Goal: Understand site structure: Understand site structure

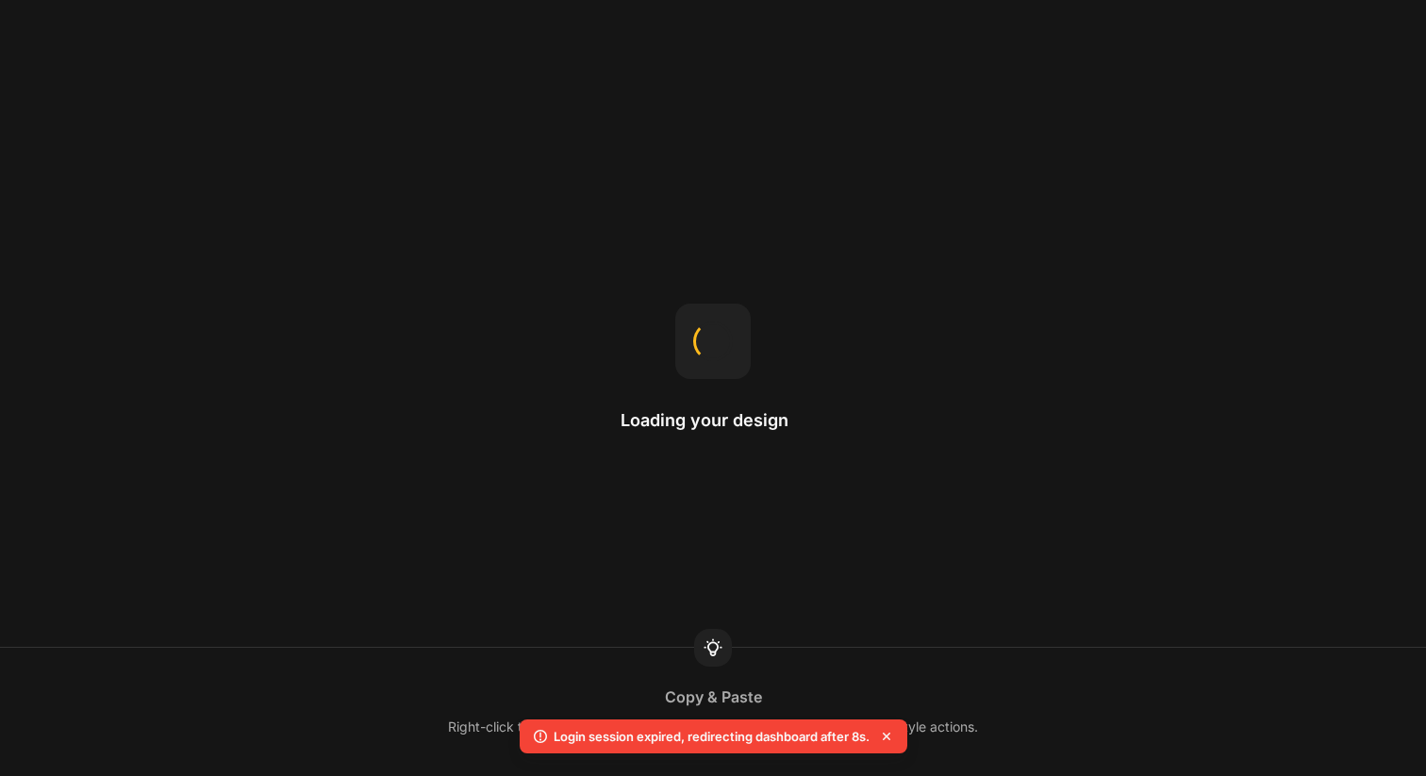
click at [817, 750] on div "Login session expired, redirecting dashboard after 8s." at bounding box center [714, 736] width 388 height 34
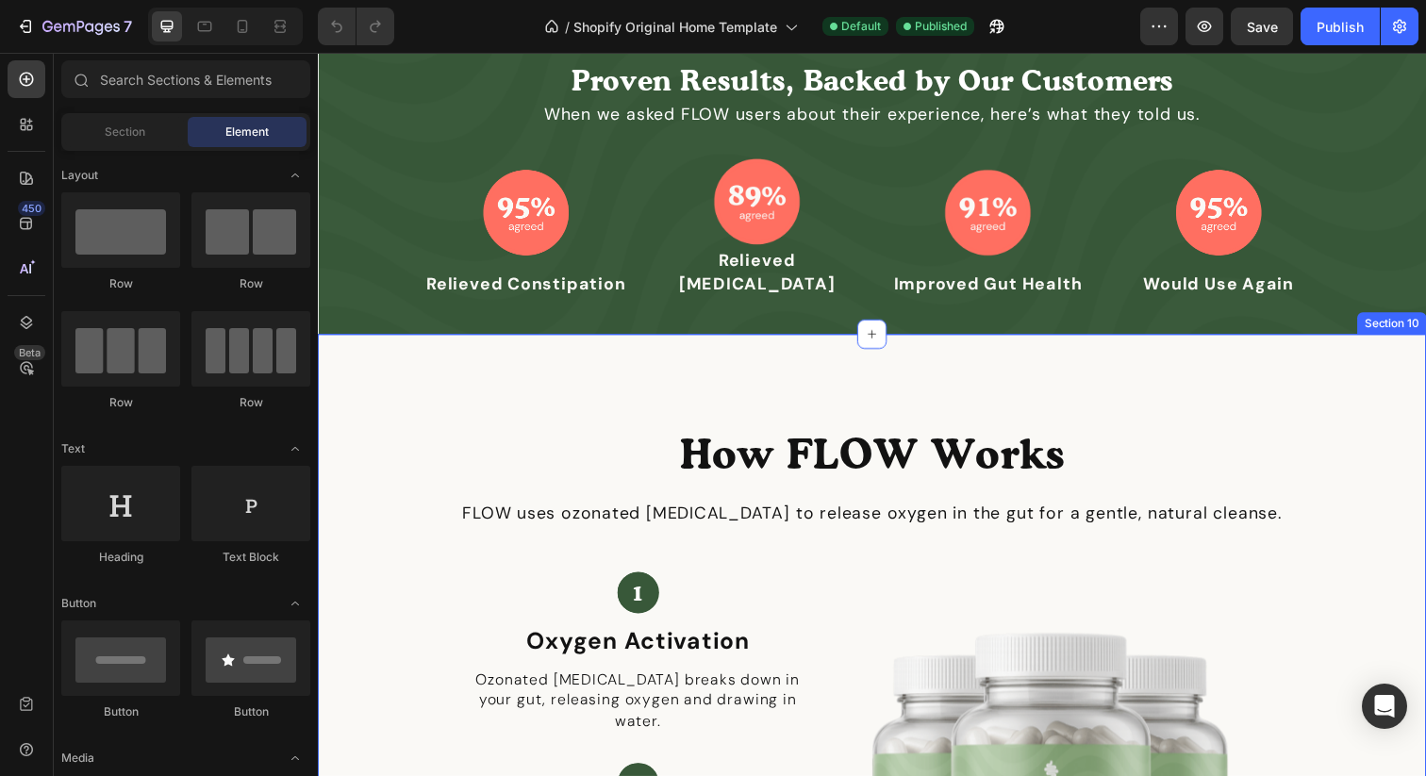
scroll to position [3171, 0]
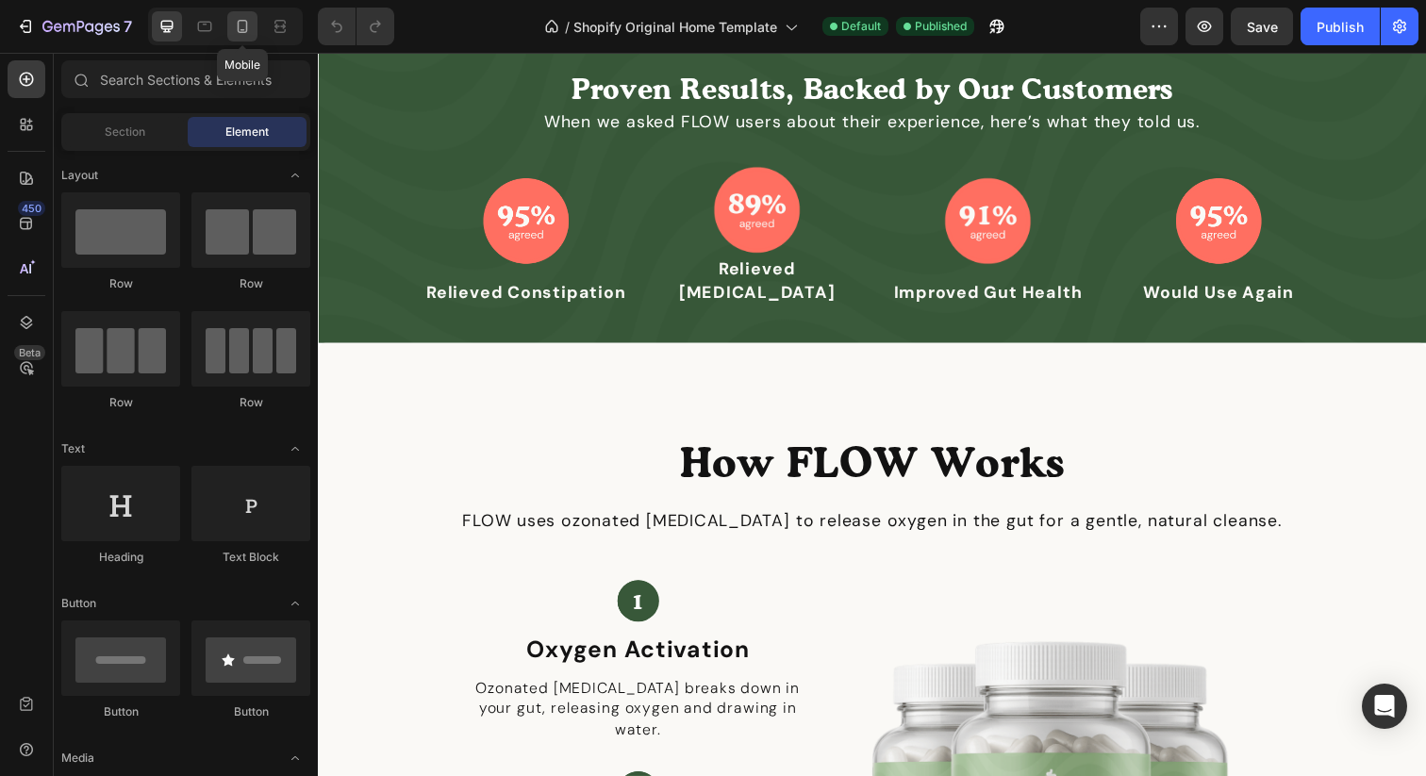
click at [249, 32] on icon at bounding box center [242, 26] width 19 height 19
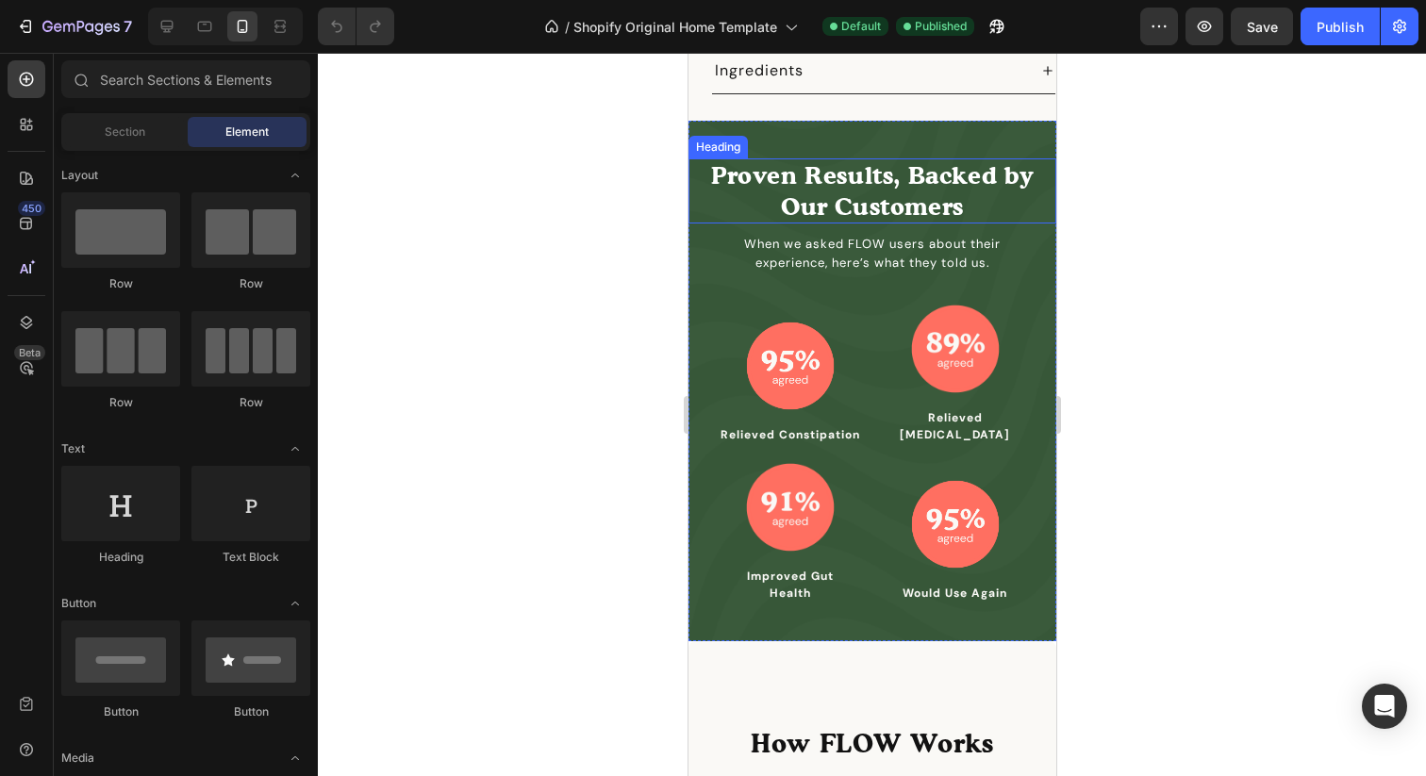
scroll to position [3822, 0]
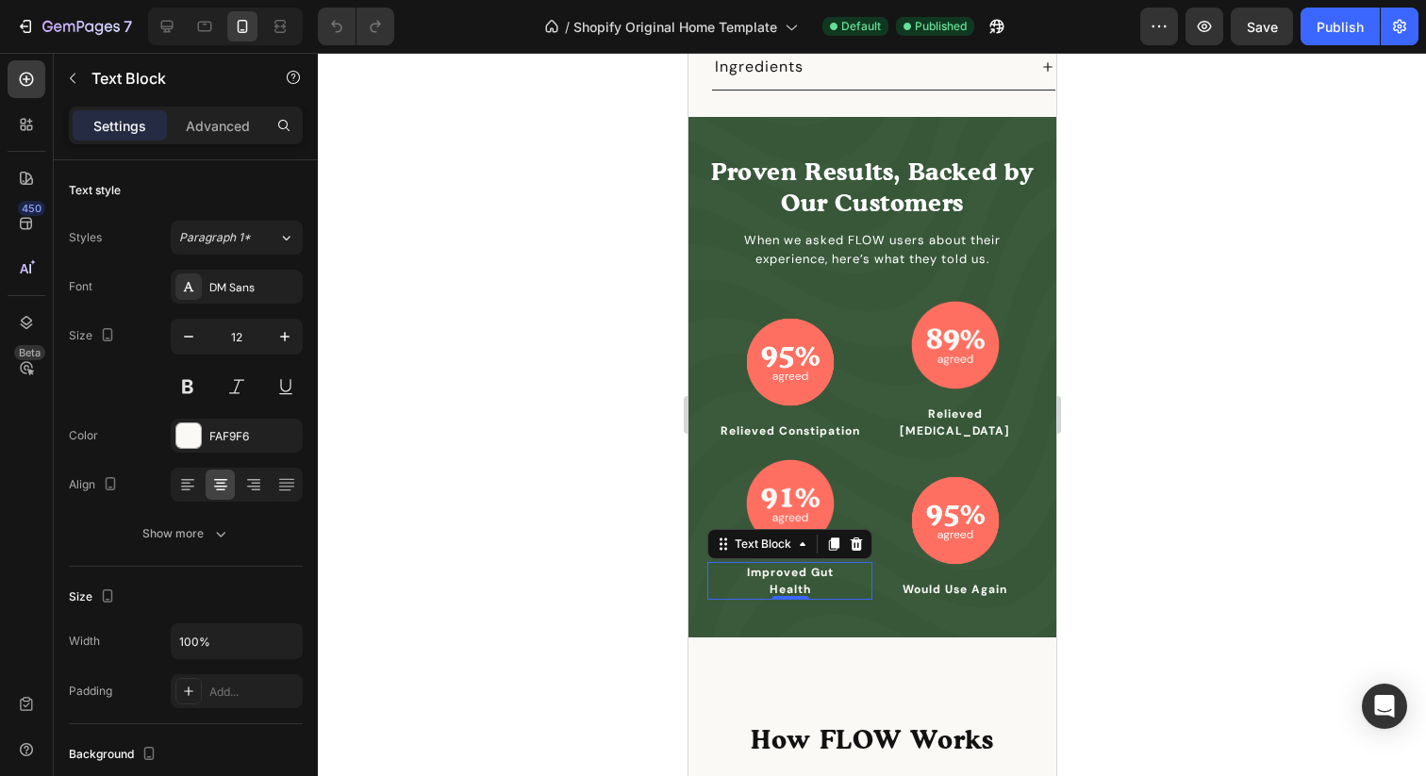
click at [800, 564] on p "Improved Gut Health" at bounding box center [789, 581] width 124 height 34
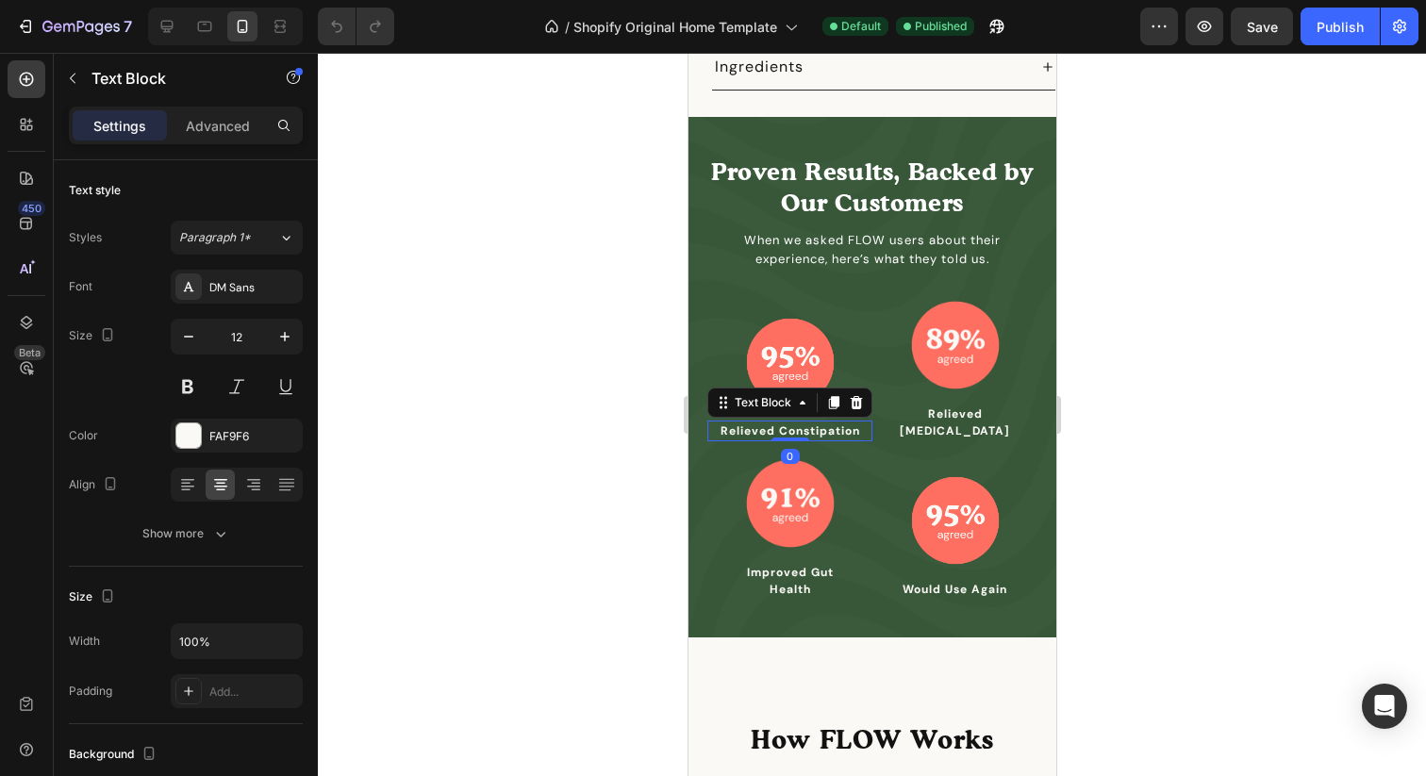
click at [798, 422] on p "Relieved Constipation" at bounding box center [789, 430] width 142 height 17
click at [803, 564] on p "Improved Gut Health" at bounding box center [789, 581] width 124 height 34
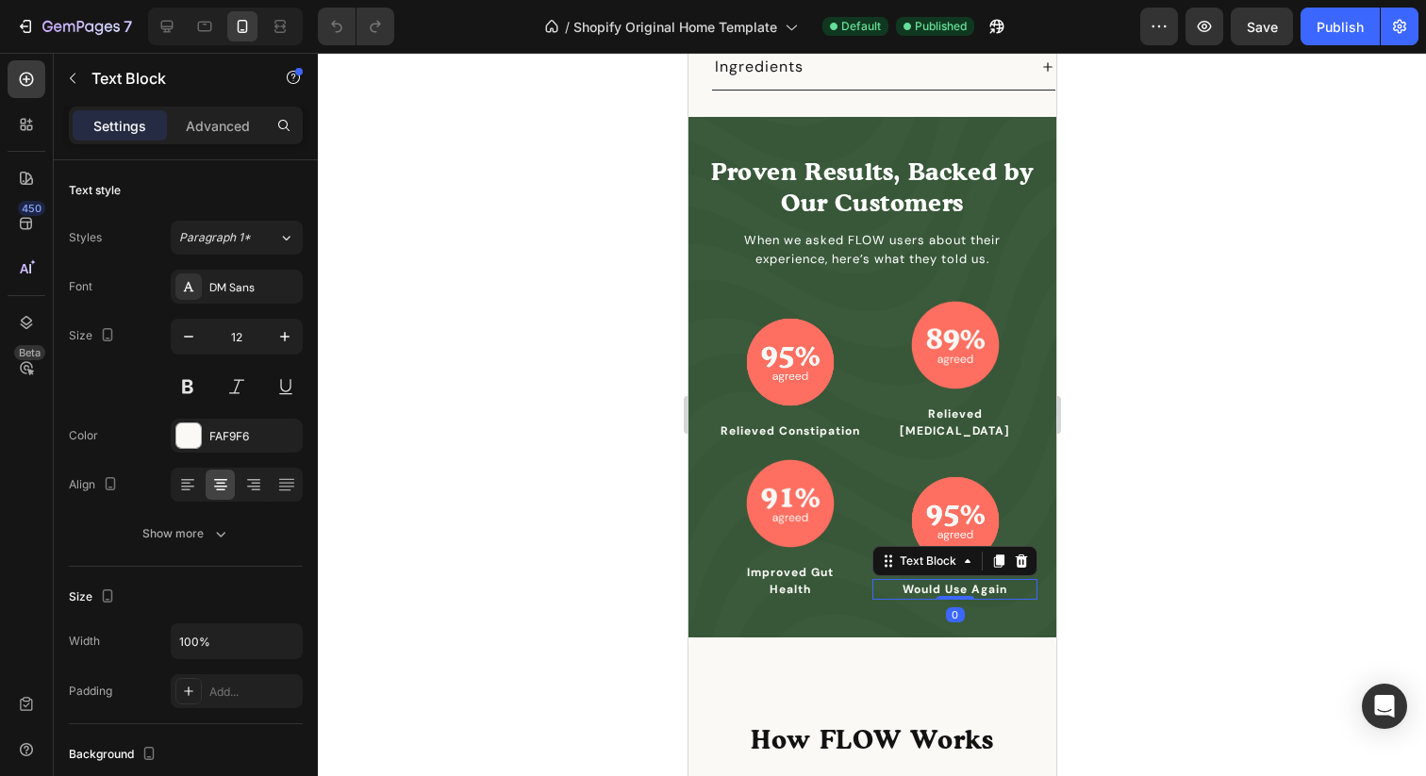
click at [917, 581] on p "Would Use Again" at bounding box center [954, 589] width 124 height 17
click at [940, 473] on img at bounding box center [954, 520] width 94 height 94
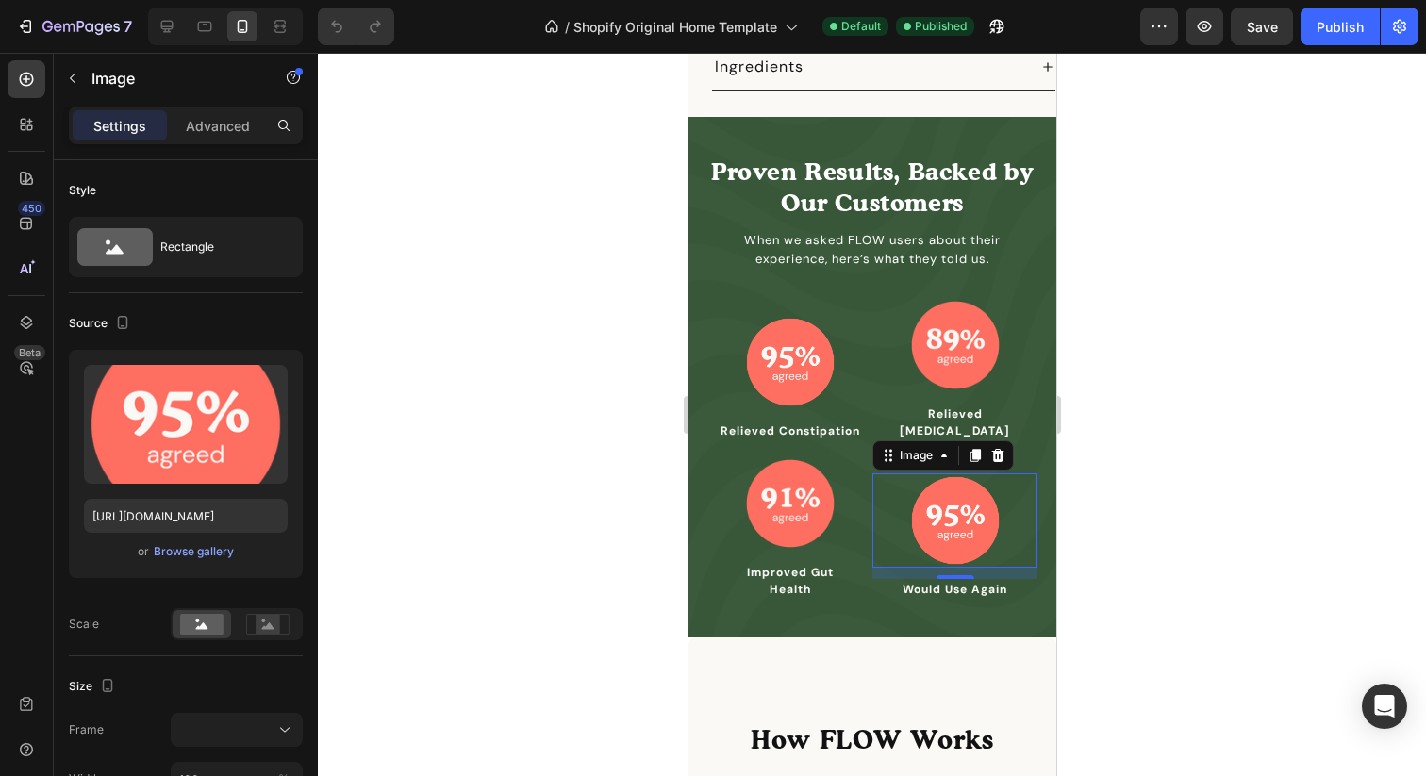
click at [1177, 512] on div at bounding box center [872, 414] width 1108 height 723
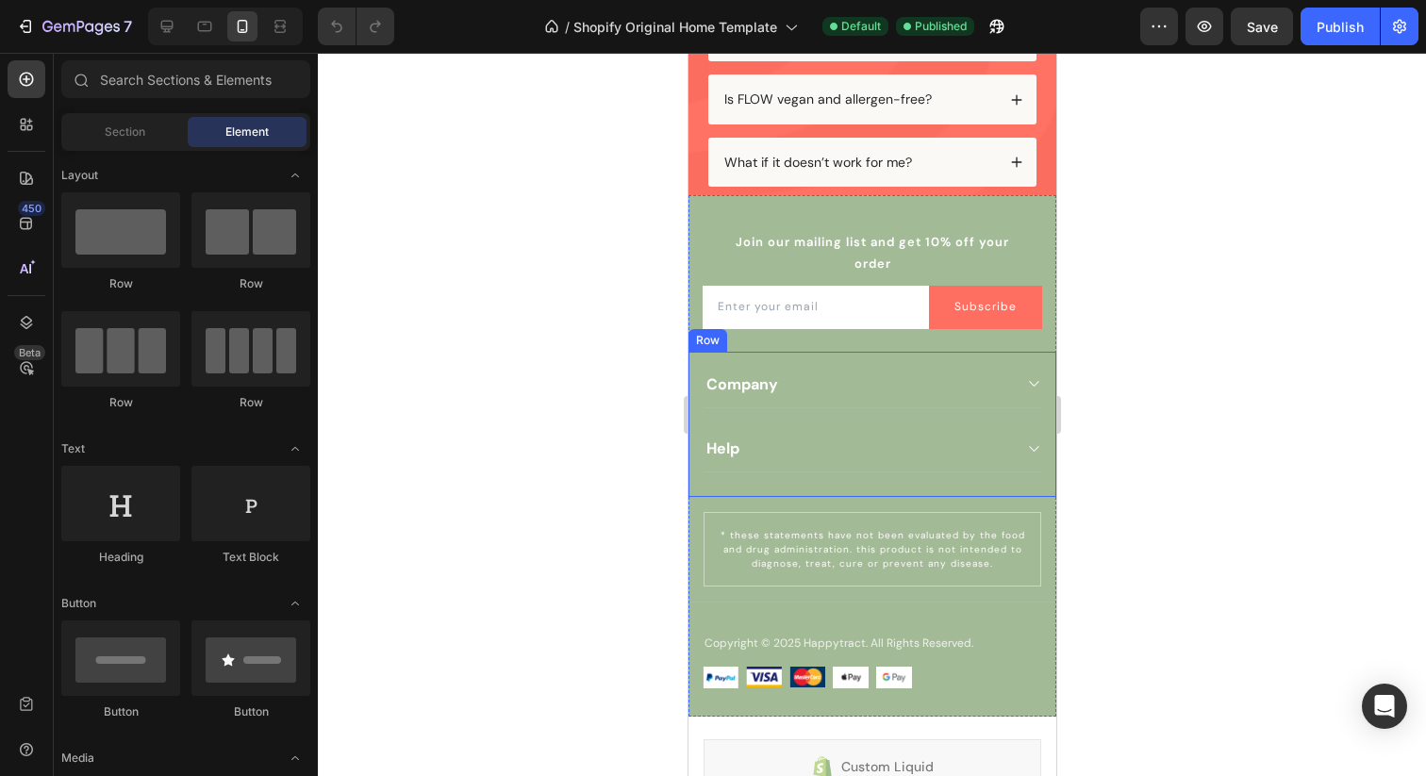
scroll to position [7284, 0]
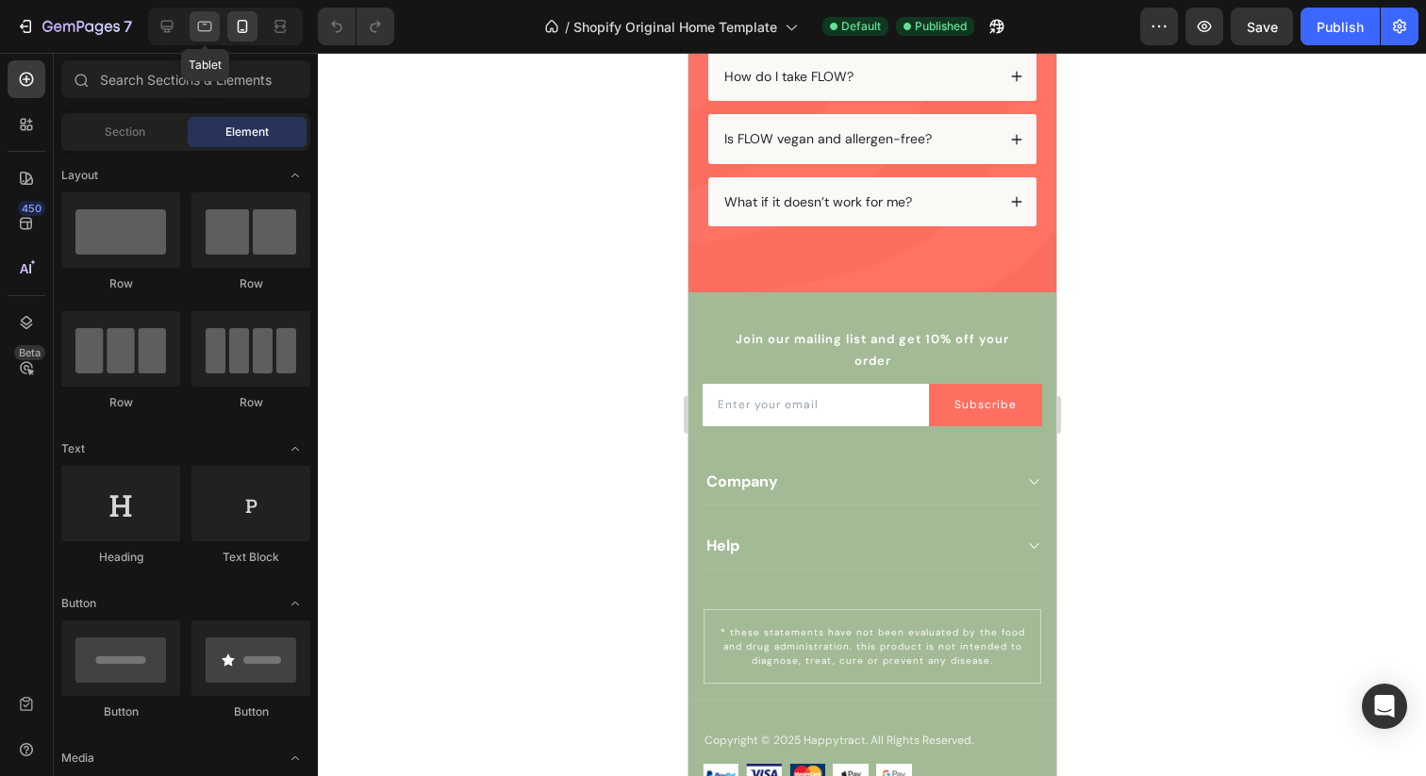
click at [202, 26] on icon at bounding box center [204, 26] width 19 height 19
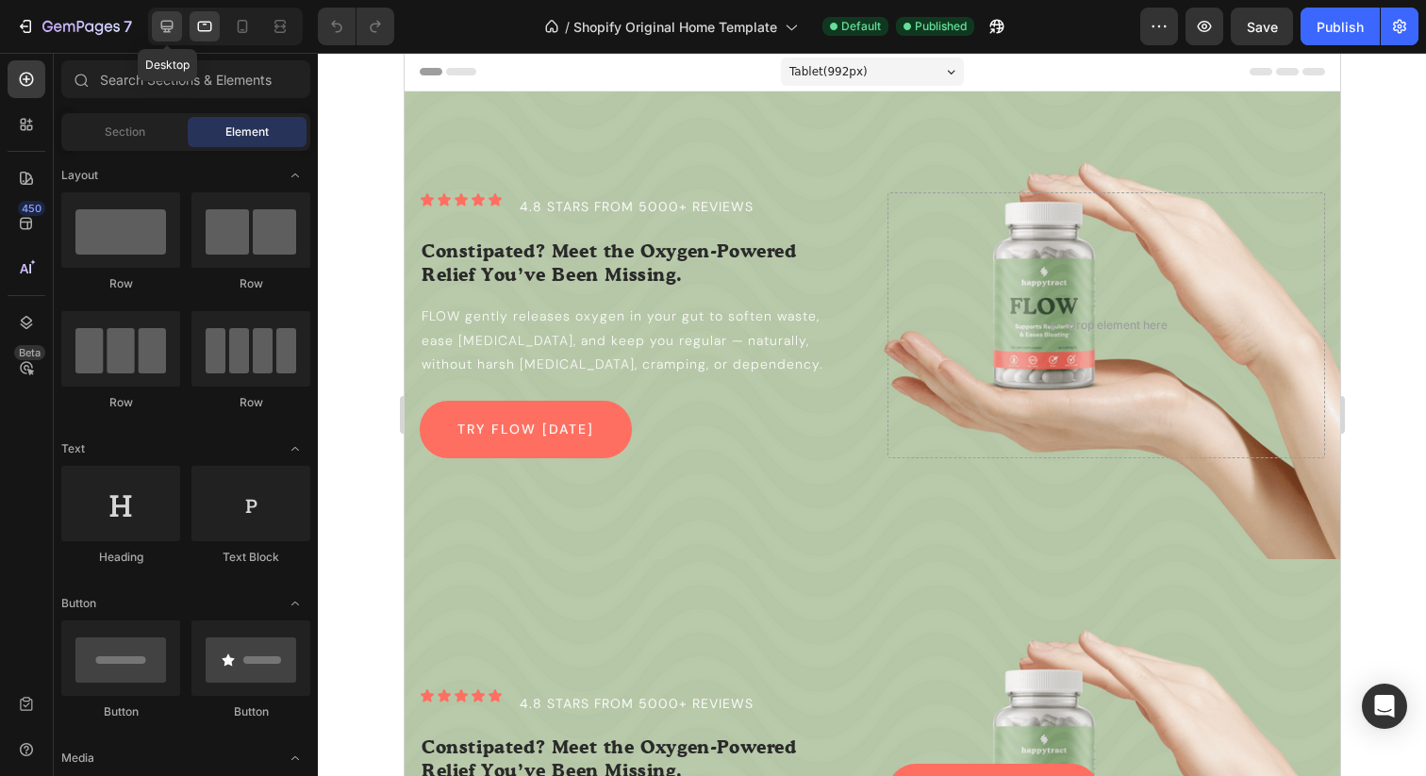
click at [167, 28] on icon at bounding box center [167, 27] width 12 height 12
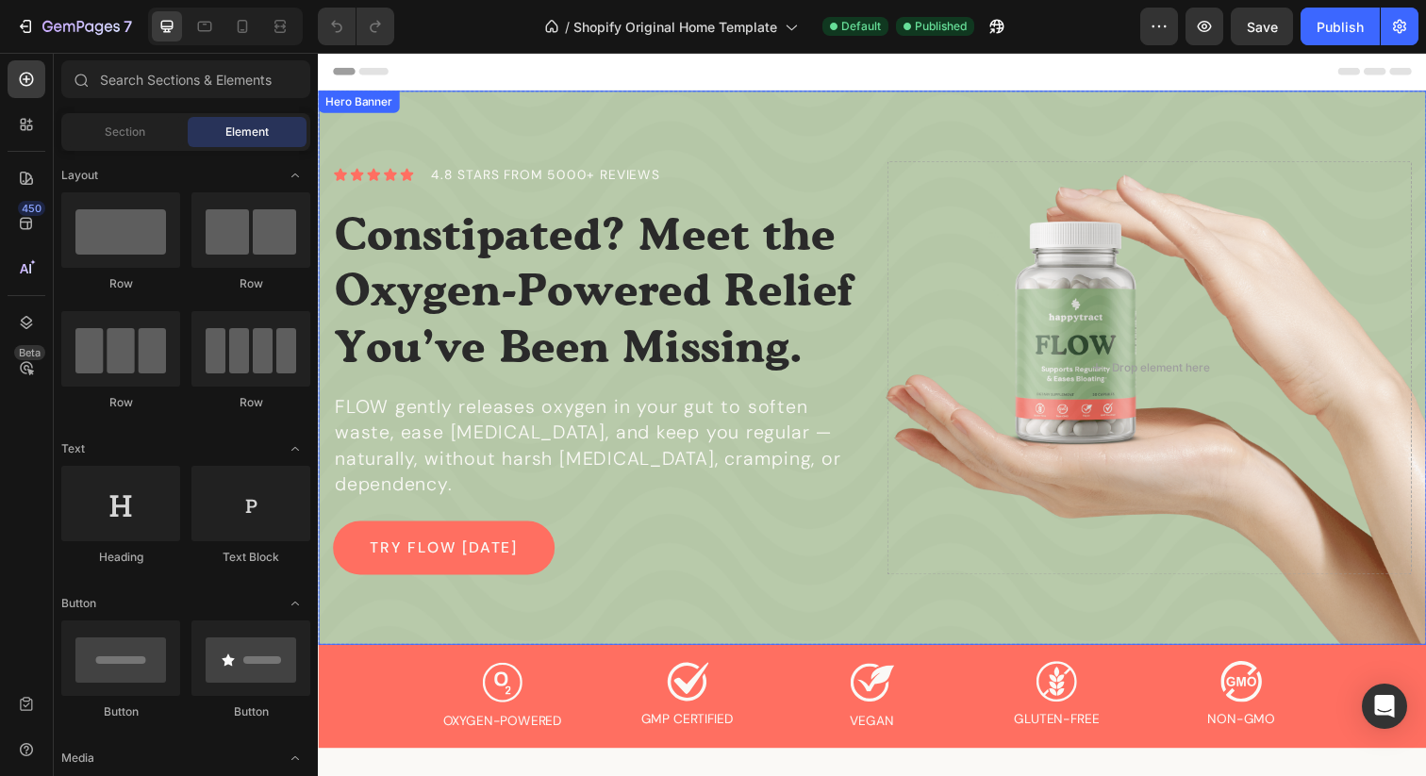
click at [548, 131] on div "Background Image" at bounding box center [883, 374] width 1131 height 566
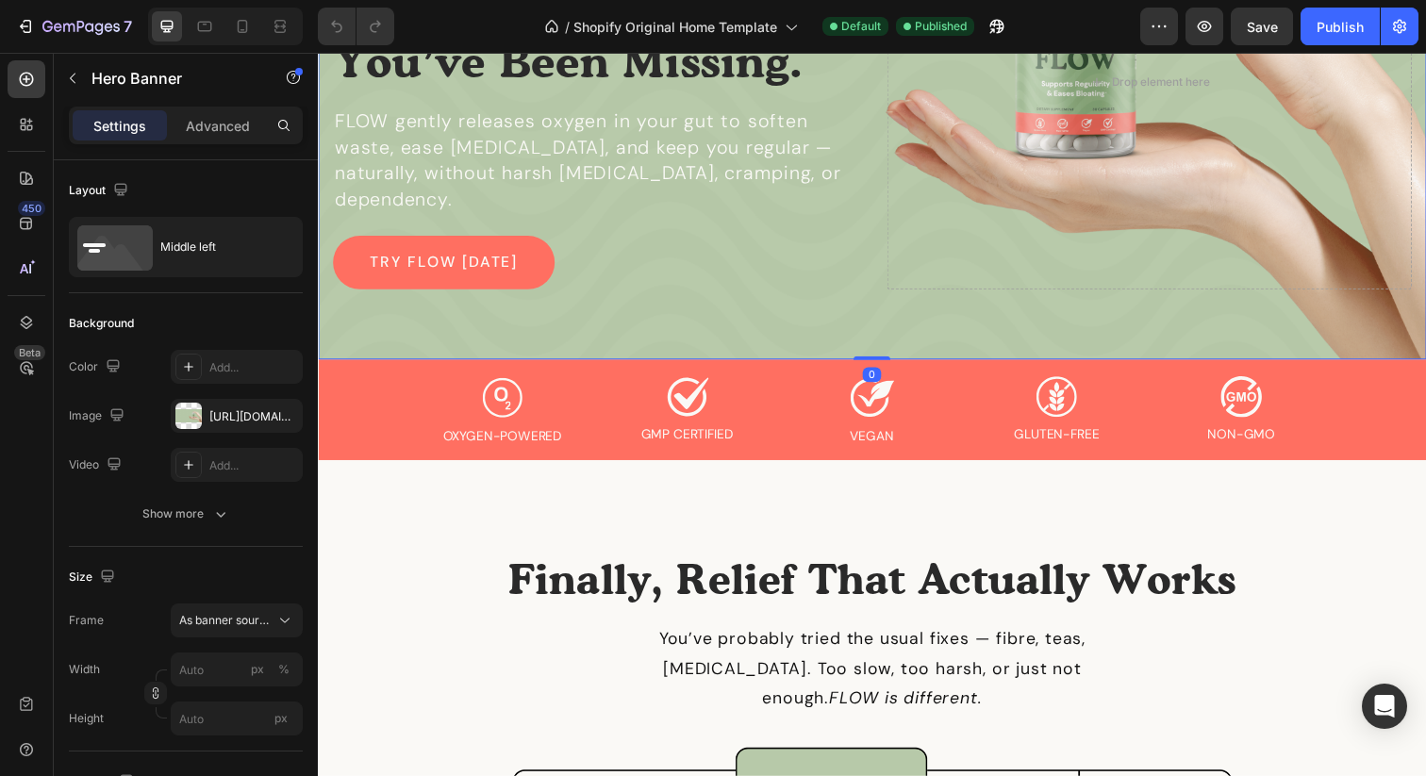
scroll to position [390, 0]
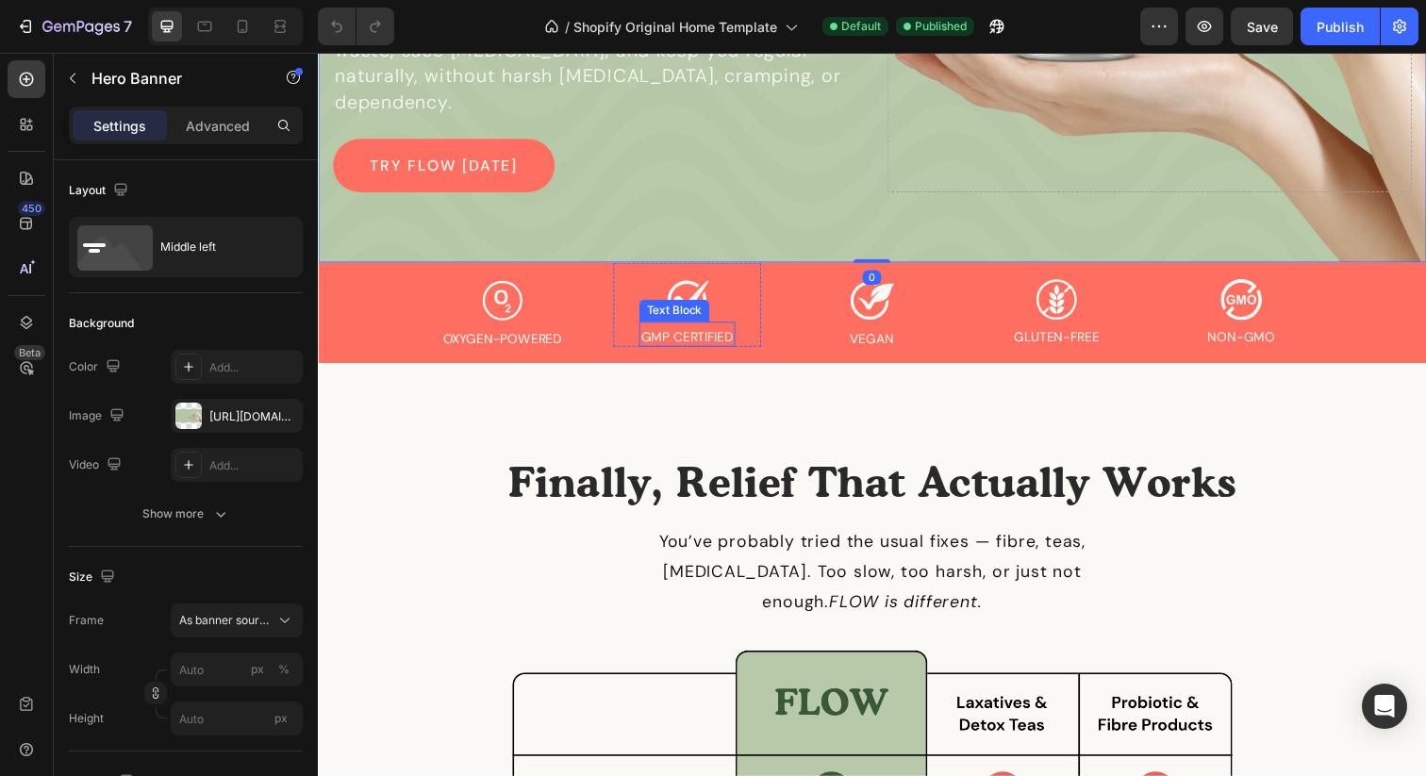
click at [651, 339] on p "GMP Certified" at bounding box center [695, 342] width 94 height 17
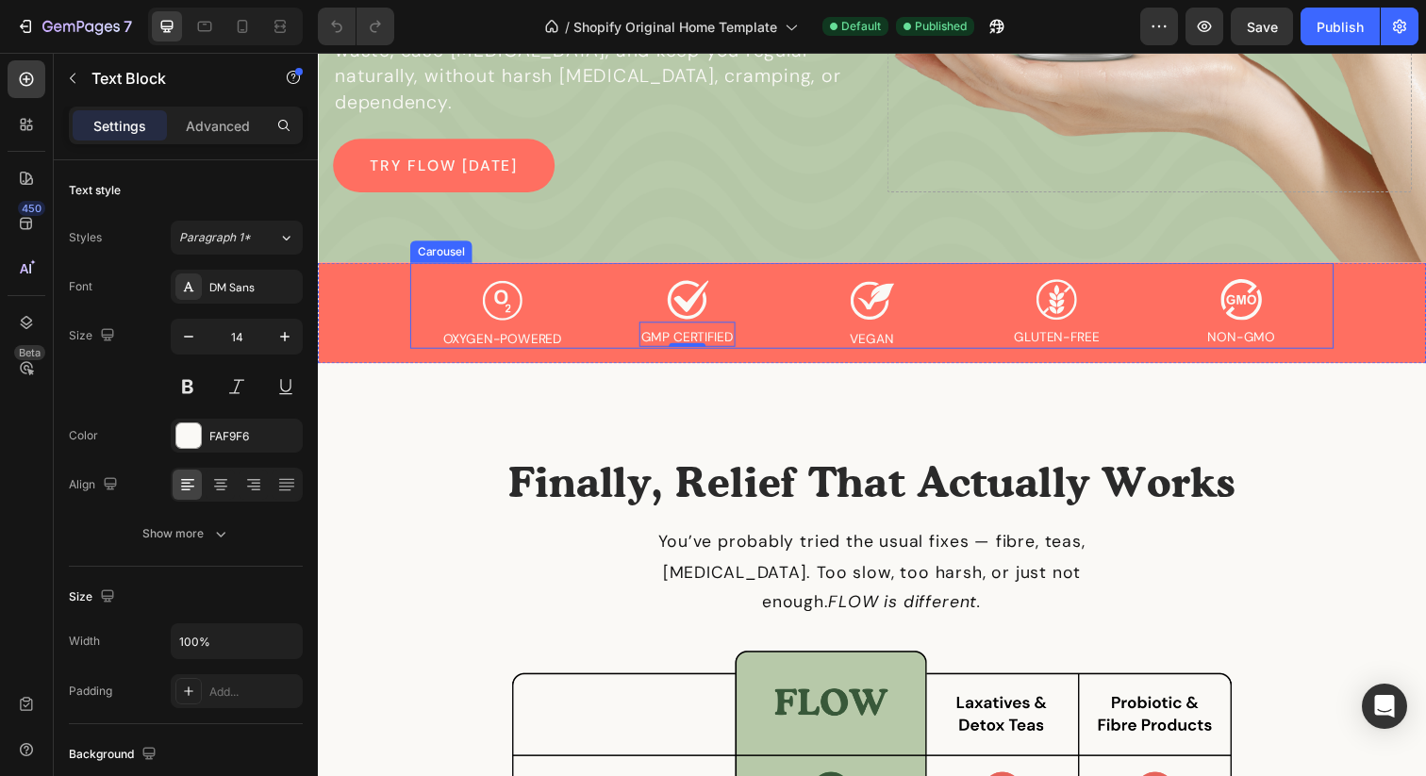
click at [420, 339] on div "Icon Oxygen-Powered Text Block Row" at bounding box center [506, 311] width 189 height 88
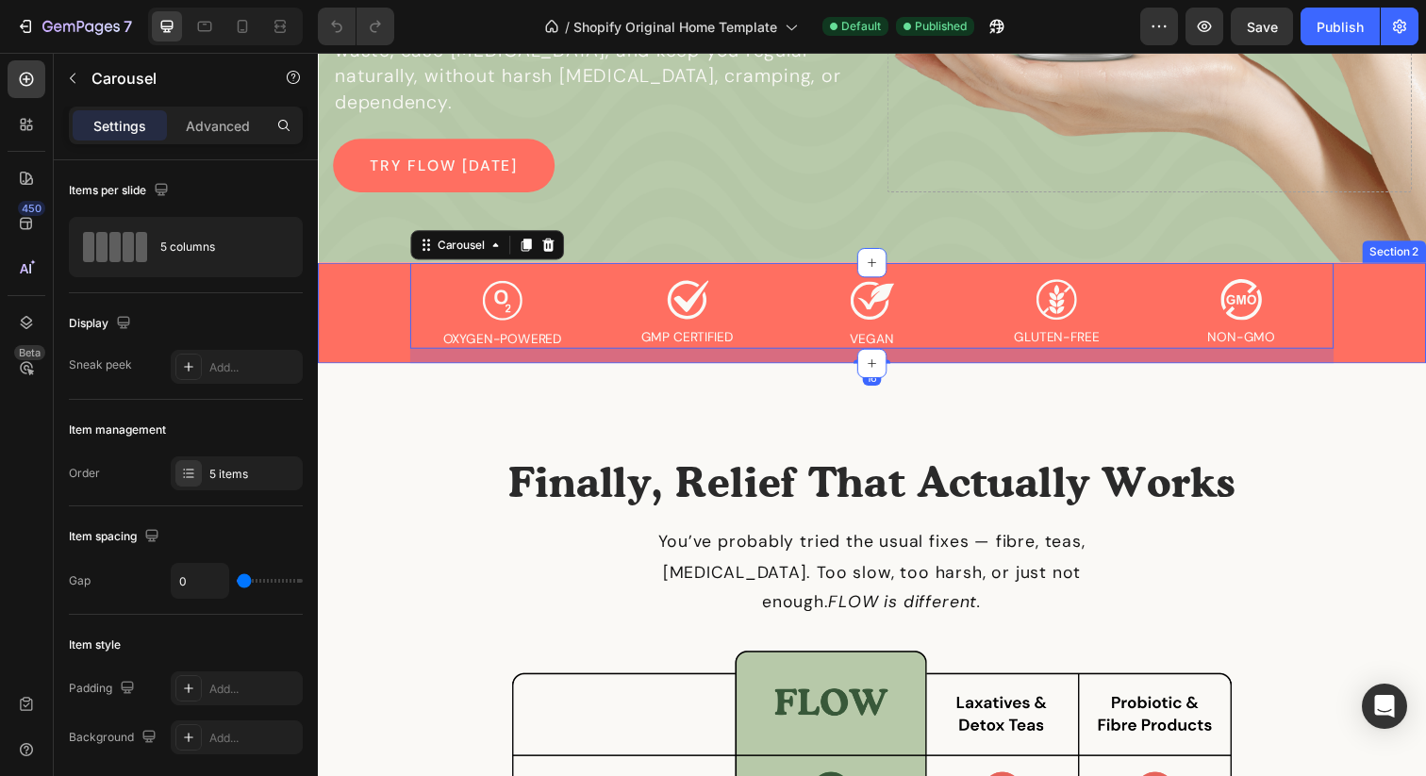
click at [373, 328] on div "Icon Non-GMO Text Block Row Icon Gluten-free Text Block Row Icon vegan Text Blo…" at bounding box center [883, 318] width 1103 height 103
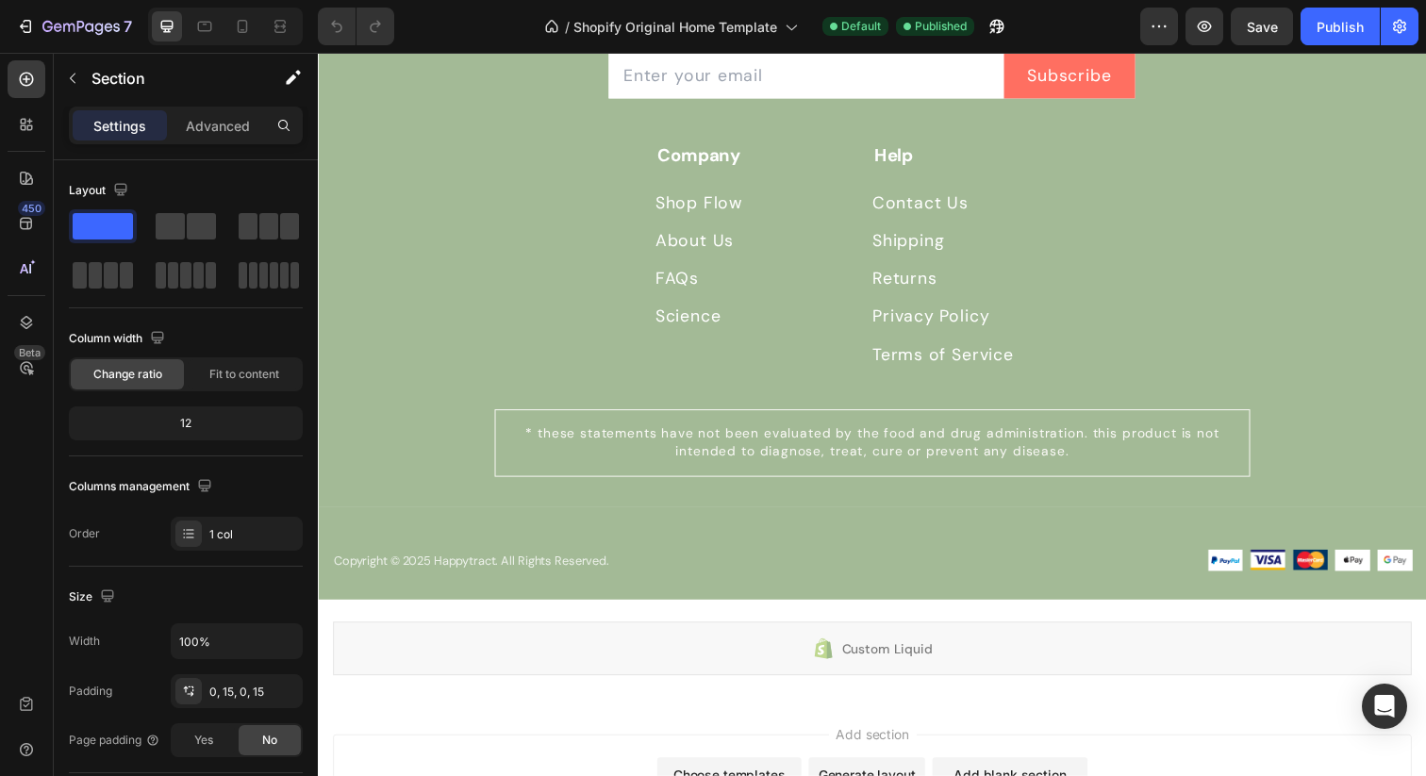
scroll to position [6493, 0]
